Goal: Complete application form

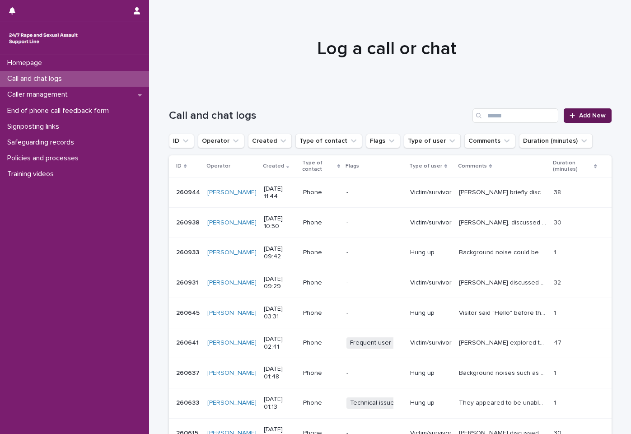
click at [566, 111] on link "Add New" at bounding box center [586, 115] width 47 height 14
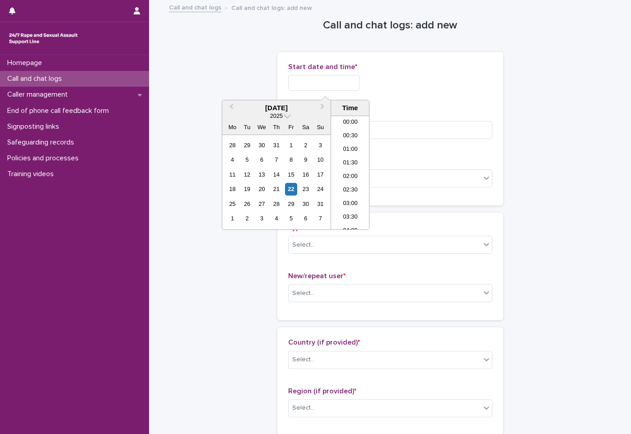
click at [351, 86] on input "text" at bounding box center [323, 83] width 71 height 16
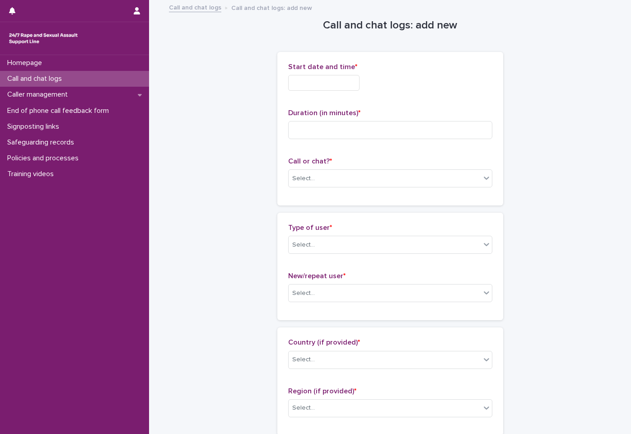
click at [389, 106] on div "Start date and time * Duration (in minutes) * Call or chat? * Select..." at bounding box center [390, 129] width 204 height 132
click at [401, 133] on input at bounding box center [390, 130] width 204 height 18
click at [363, 170] on div "Select..." at bounding box center [390, 178] width 204 height 18
click at [353, 79] on input "text" at bounding box center [323, 83] width 71 height 16
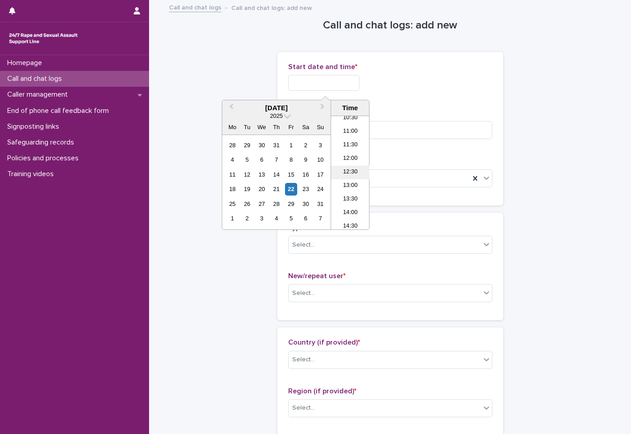
click at [356, 166] on li "12:30" at bounding box center [350, 173] width 38 height 14
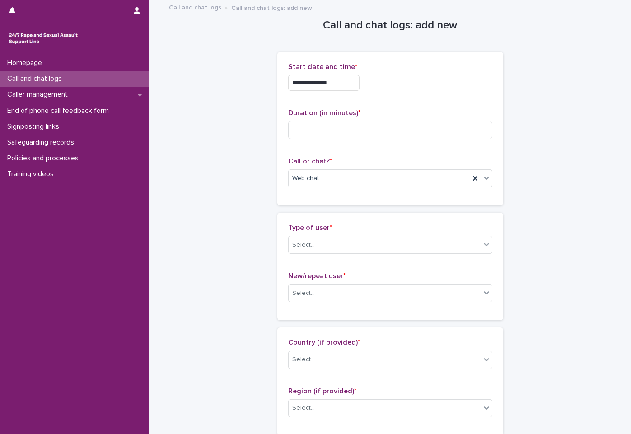
click at [359, 86] on input "**********" at bounding box center [323, 83] width 71 height 16
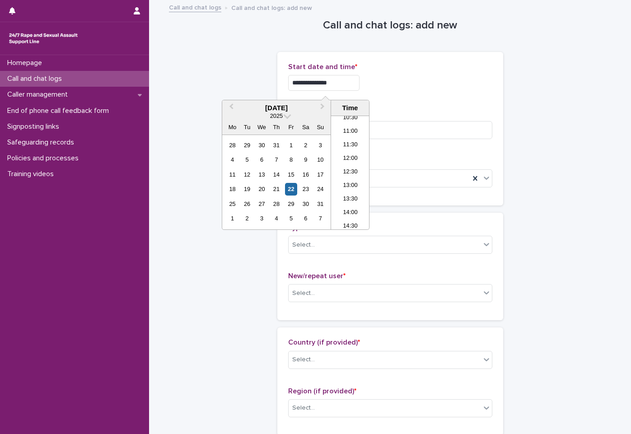
type input "**********"
click at [392, 88] on div "**********" at bounding box center [390, 83] width 204 height 16
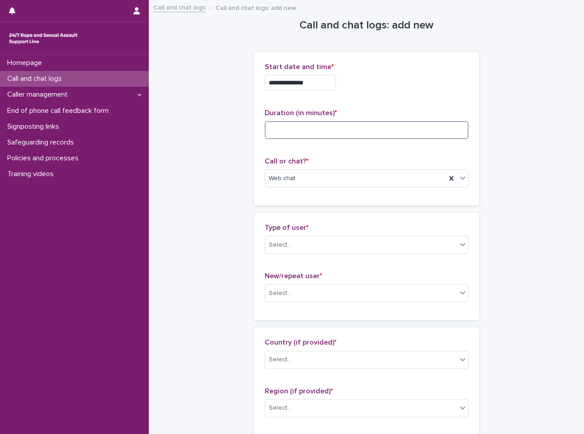
click at [389, 131] on input at bounding box center [367, 130] width 204 height 18
type input "*"
click at [352, 255] on div "Type of user * Select..." at bounding box center [367, 241] width 204 height 37
click at [352, 241] on div "Select..." at bounding box center [361, 244] width 192 height 15
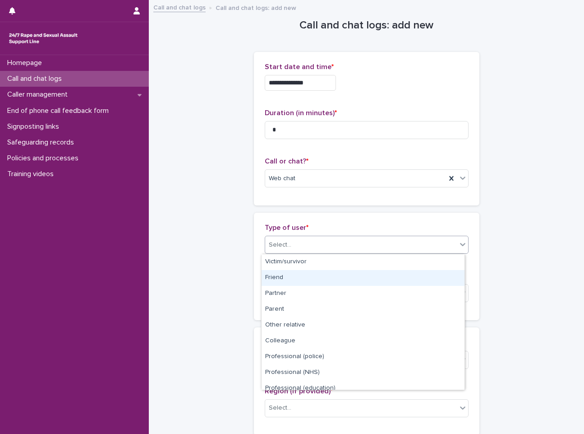
scroll to position [102, 0]
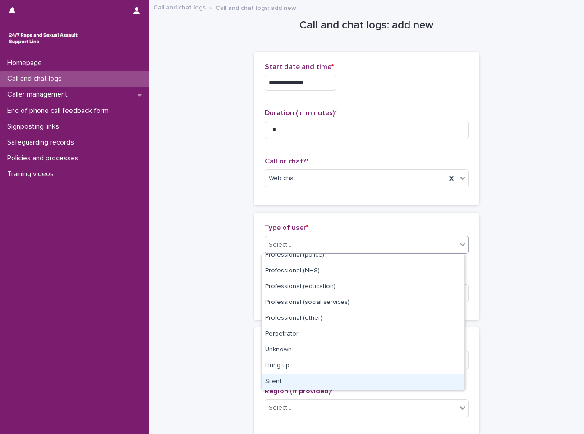
click at [352, 376] on div "Silent" at bounding box center [363, 382] width 203 height 16
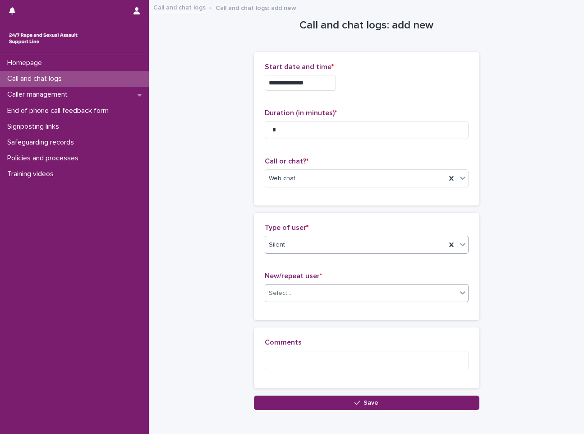
click at [369, 297] on div "Select..." at bounding box center [361, 293] width 192 height 15
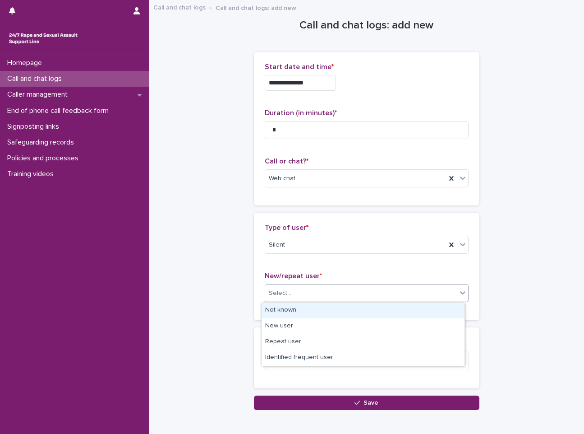
click at [364, 316] on div "Not known" at bounding box center [363, 310] width 203 height 16
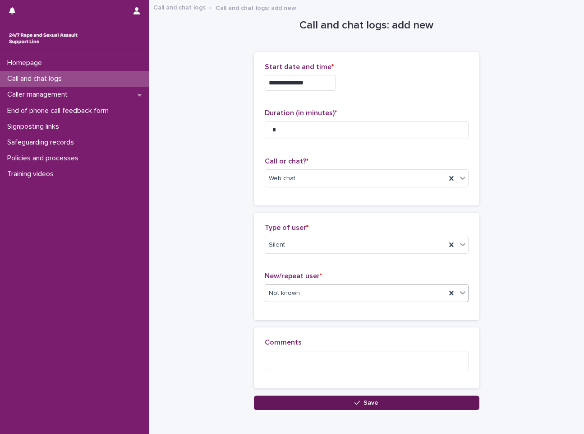
click at [380, 400] on button "Save" at bounding box center [367, 402] width 226 height 14
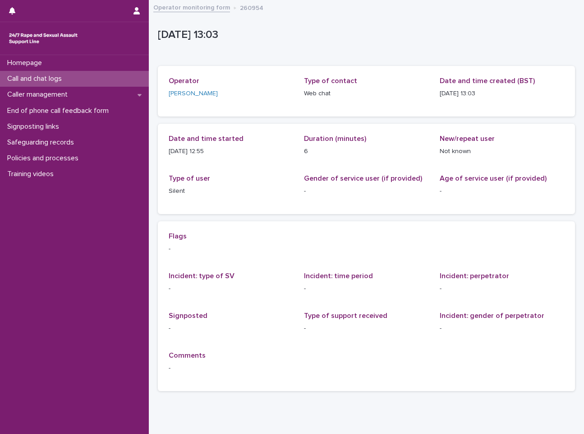
click at [205, 13] on div "Operator monitoring form 260954" at bounding box center [367, 8] width 436 height 13
click at [205, 5] on link "Operator monitoring form" at bounding box center [191, 7] width 77 height 10
